Goal: Task Accomplishment & Management: Manage account settings

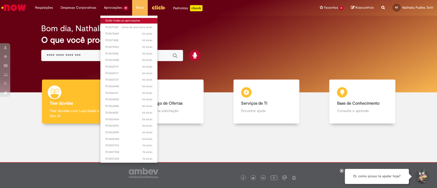
click at [112, 20] on link "Exibir todas as aprovações" at bounding box center [128, 21] width 57 height 6
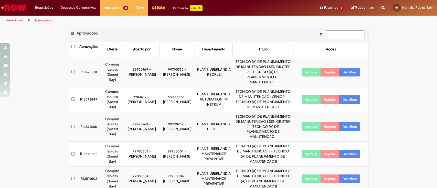
click at [406, 109] on div "Exportar como PDF Exportar como Excel Exportar como CSV Aprovações Aprovações O…" at bounding box center [218, 181] width 437 height 307
click at [309, 70] on button "Aprovar" at bounding box center [311, 72] width 19 height 9
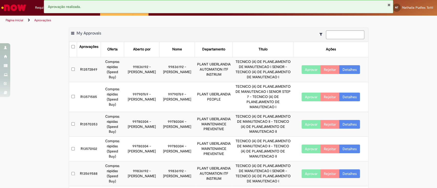
click at [312, 95] on button "Aprovar" at bounding box center [311, 97] width 19 height 9
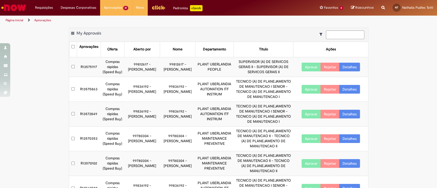
click at [309, 67] on button "Aprovar" at bounding box center [311, 67] width 19 height 9
